Goal: Go to known website: Go to known website

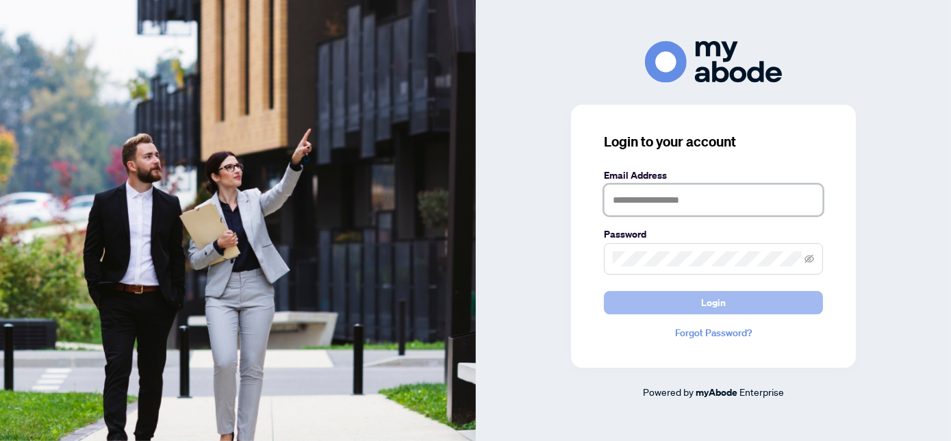
type input "**********"
click at [705, 303] on span "Login" at bounding box center [713, 303] width 25 height 22
